Goal: Transaction & Acquisition: Purchase product/service

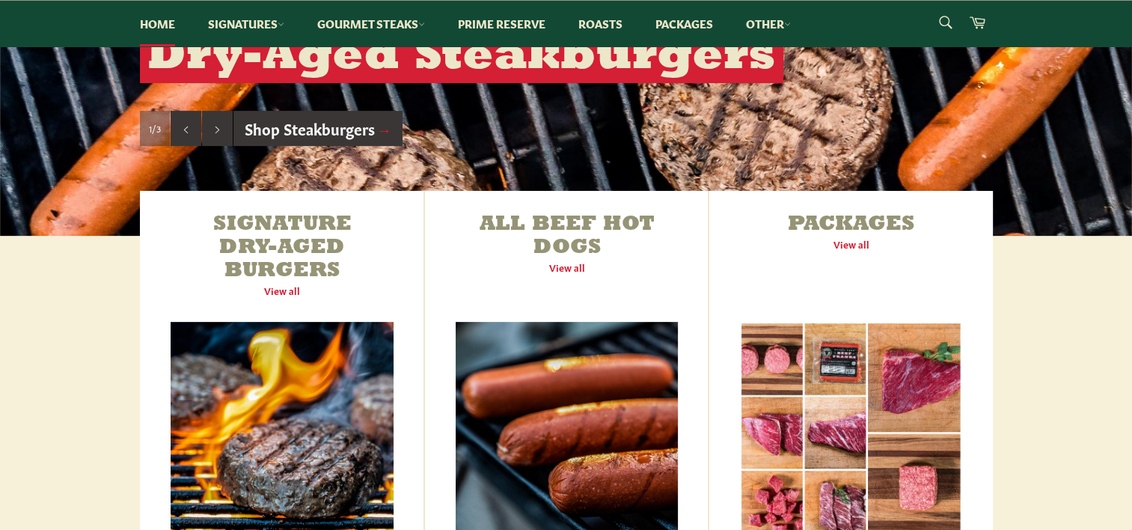
scroll to position [449, 0]
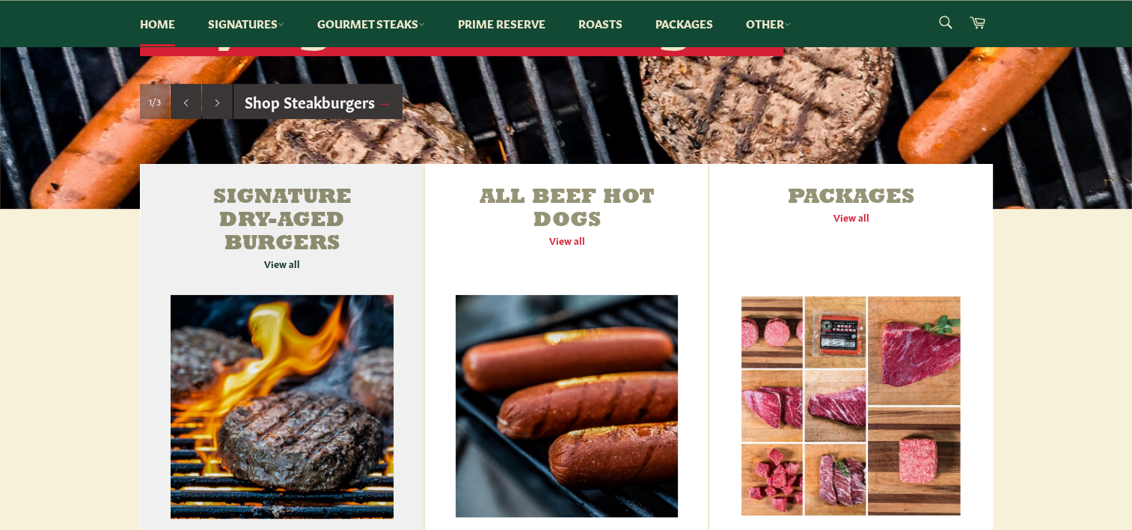
click at [267, 235] on link "Signature Dry-Aged Burgers View all" at bounding box center [282, 356] width 284 height 385
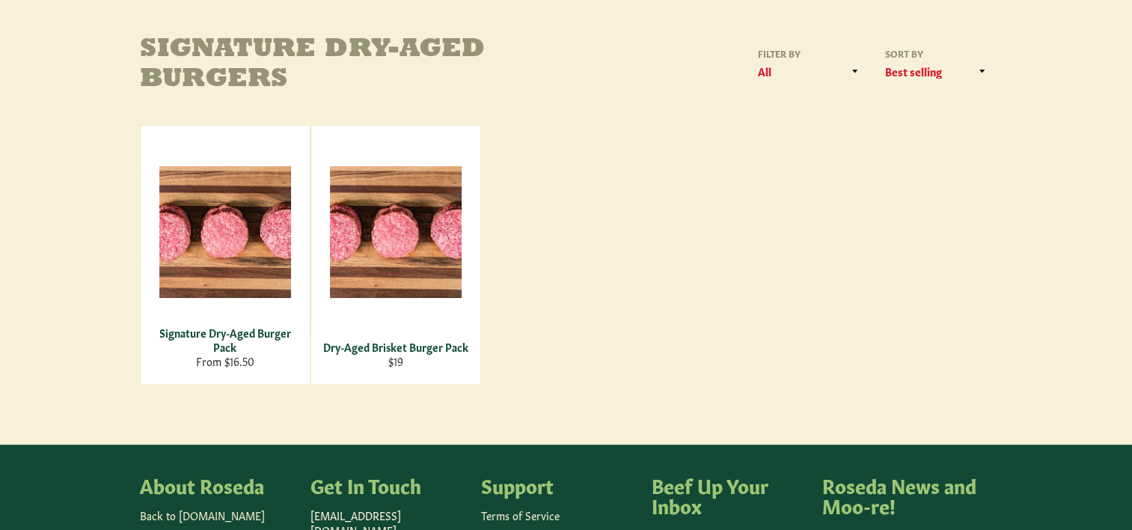
scroll to position [225, 0]
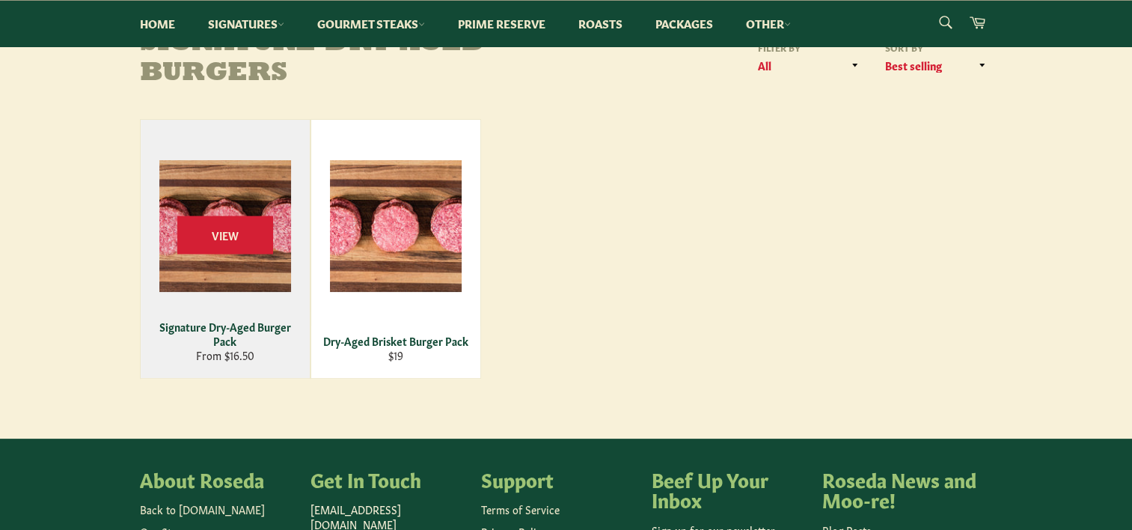
click at [237, 176] on div "View" at bounding box center [225, 249] width 169 height 258
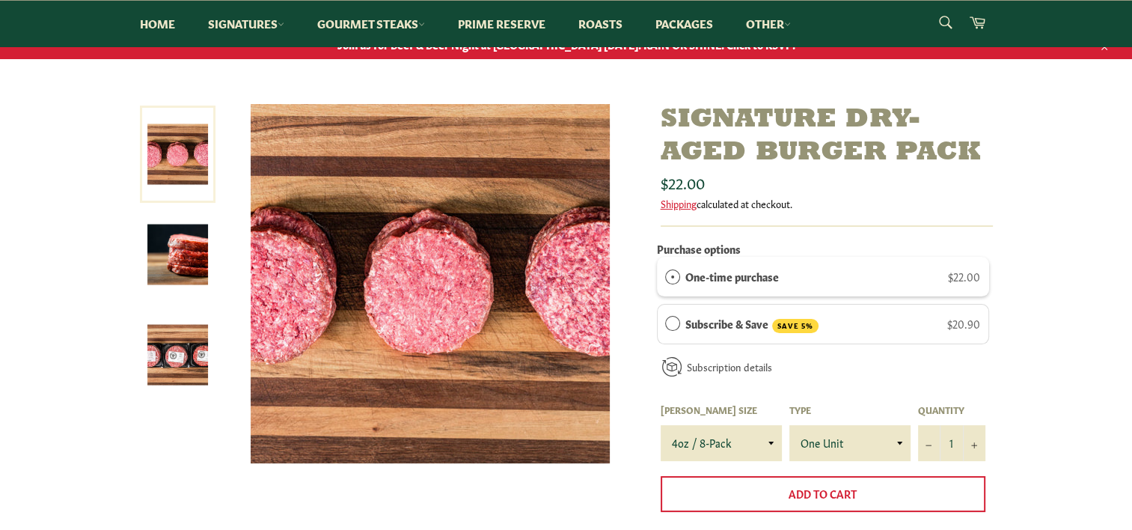
scroll to position [150, 0]
click at [195, 347] on img at bounding box center [177, 355] width 61 height 61
